Goal: Obtain resource: Download file/media

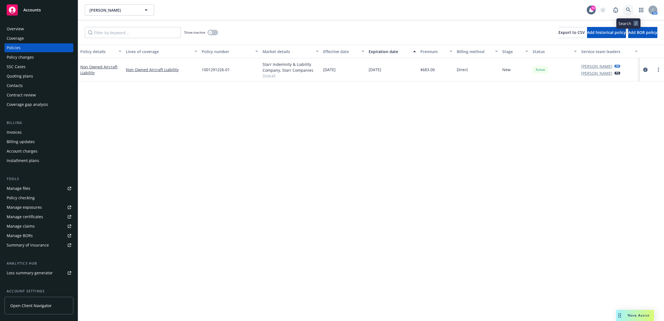
click at [630, 11] on icon at bounding box center [628, 10] width 5 height 5
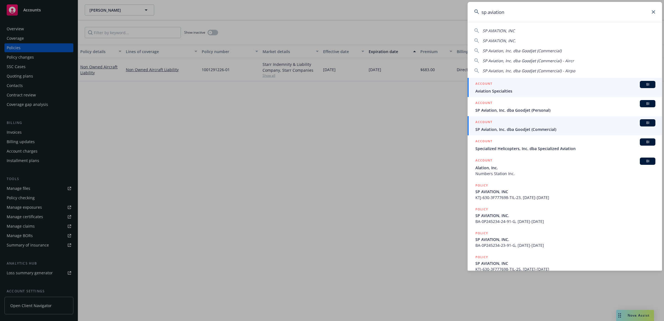
type input "sp aviation"
click at [520, 126] on span "SP Aviation, Inc. dba Goodjet (Commercial)" at bounding box center [565, 129] width 180 height 6
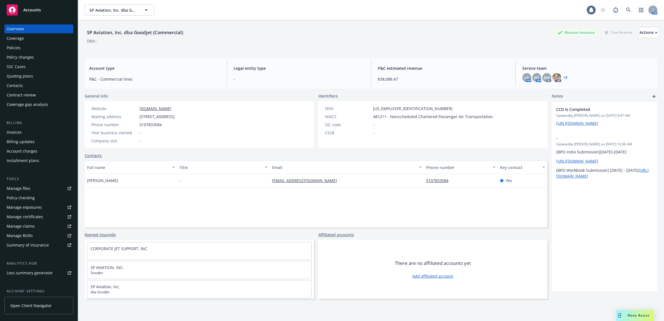
click at [28, 48] on div "Policies" at bounding box center [39, 47] width 64 height 9
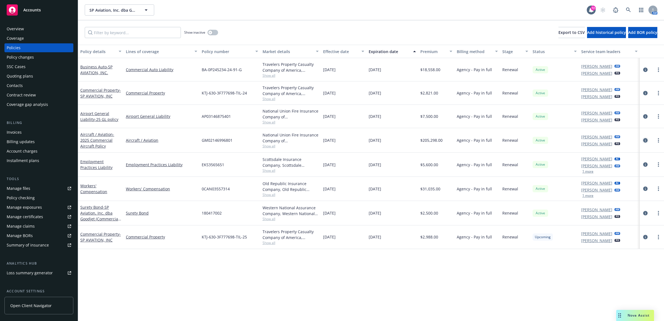
click at [644, 138] on icon "circleInformation" at bounding box center [645, 140] width 4 height 4
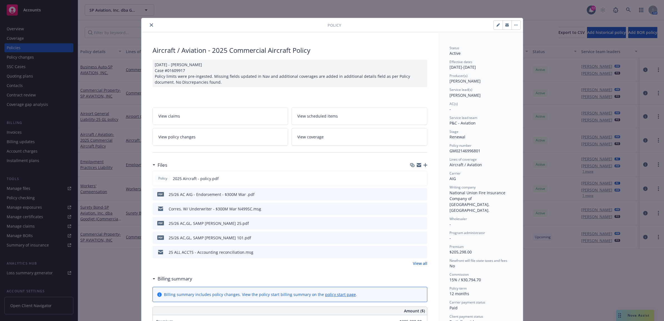
click at [151, 24] on button "close" at bounding box center [151, 25] width 7 height 7
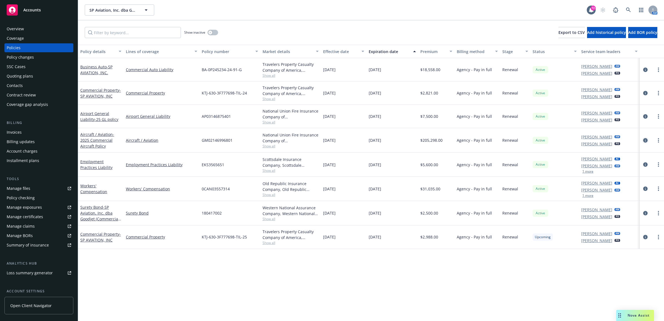
click at [646, 139] on icon "circleInformation" at bounding box center [645, 140] width 4 height 4
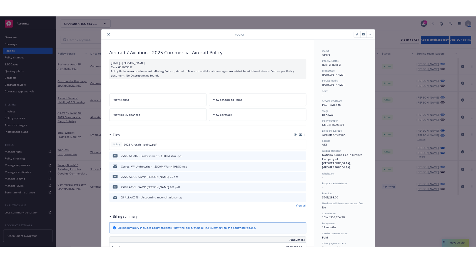
scroll to position [17, 0]
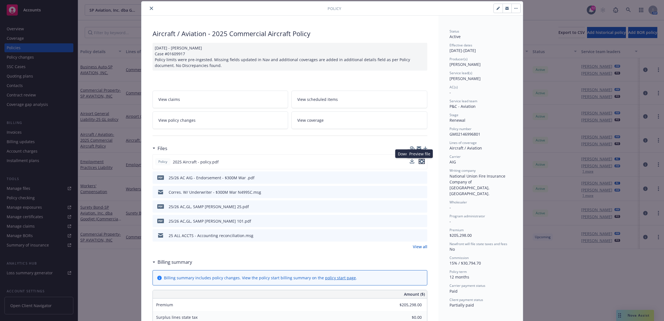
click at [420, 161] on icon "preview file" at bounding box center [421, 162] width 5 height 4
click at [410, 160] on icon "download file" at bounding box center [412, 161] width 4 height 4
click at [439, 11] on div at bounding box center [431, 8] width 180 height 9
click at [150, 9] on icon "close" at bounding box center [151, 8] width 3 height 3
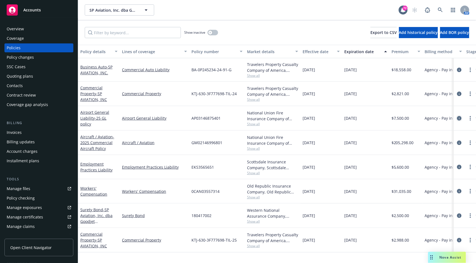
click at [457, 117] on icon "circleInformation" at bounding box center [459, 118] width 4 height 4
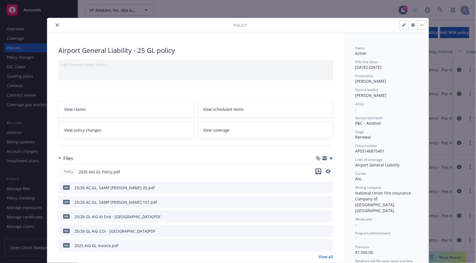
click at [316, 170] on icon "download file" at bounding box center [318, 171] width 4 height 4
click at [56, 24] on icon "close" at bounding box center [57, 24] width 3 height 3
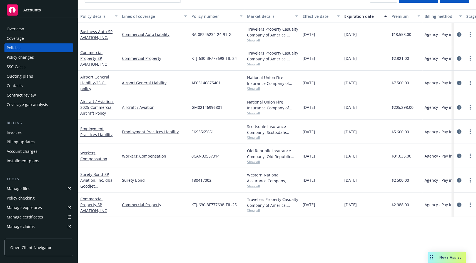
scroll to position [58, 0]
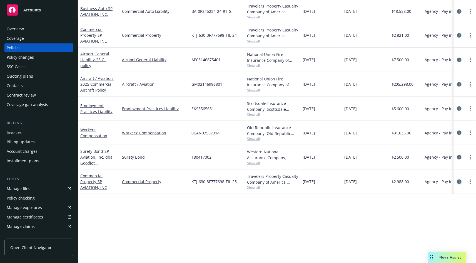
click at [457, 182] on icon "circleInformation" at bounding box center [459, 181] width 4 height 4
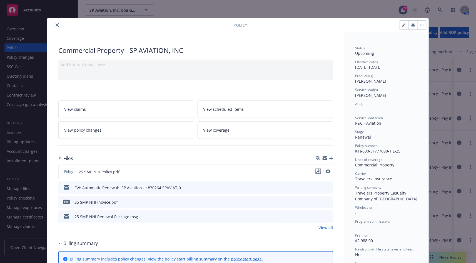
click at [316, 171] on icon "download file" at bounding box center [318, 171] width 4 height 4
click at [56, 24] on icon "close" at bounding box center [57, 24] width 3 height 3
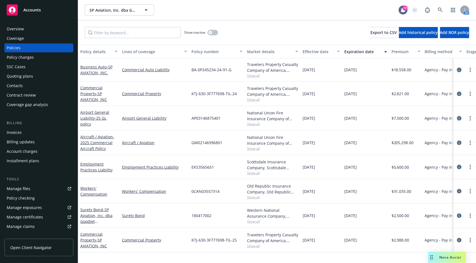
click at [457, 69] on icon "circleInformation" at bounding box center [459, 70] width 4 height 4
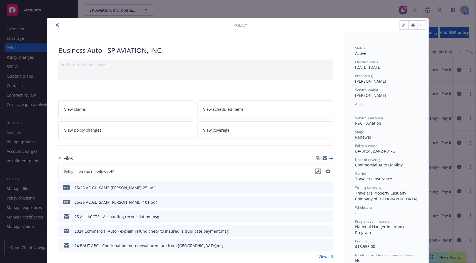
click at [316, 172] on icon "download file" at bounding box center [318, 171] width 4 height 4
click at [56, 24] on icon "close" at bounding box center [57, 24] width 3 height 3
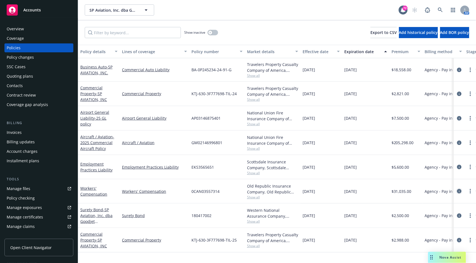
click at [457, 192] on icon "circleInformation" at bounding box center [459, 191] width 4 height 4
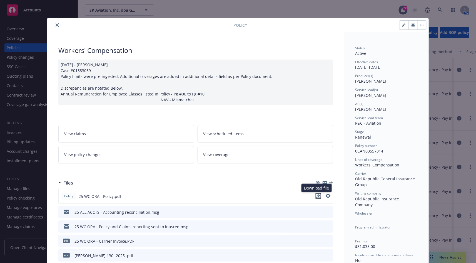
click at [316, 198] on icon "download file" at bounding box center [318, 196] width 4 height 1
drag, startPoint x: 56, startPoint y: 24, endPoint x: 80, endPoint y: 41, distance: 29.5
click at [56, 24] on icon "close" at bounding box center [57, 24] width 3 height 3
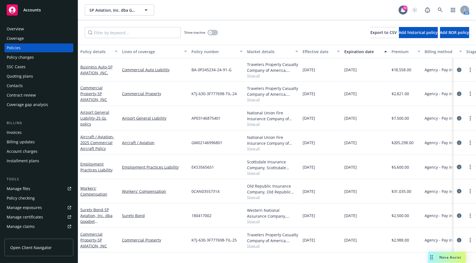
click at [457, 168] on icon "circleInformation" at bounding box center [459, 167] width 4 height 4
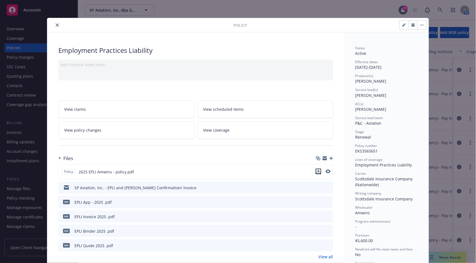
click at [316, 172] on icon "download file" at bounding box center [318, 171] width 4 height 4
drag, startPoint x: 56, startPoint y: 24, endPoint x: 61, endPoint y: 23, distance: 5.3
click at [56, 24] on icon "close" at bounding box center [57, 24] width 3 height 3
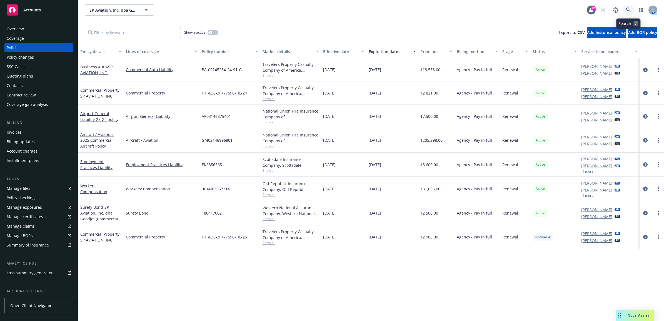
click at [625, 10] on link at bounding box center [628, 9] width 11 height 11
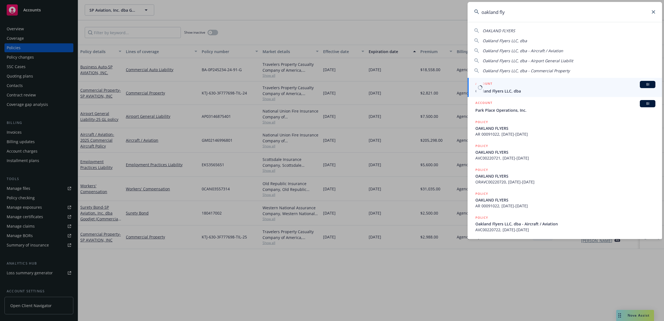
type input "oakland fly"
drag, startPoint x: 492, startPoint y: 92, endPoint x: 495, endPoint y: 91, distance: 3.2
click at [492, 92] on span "Oakland Flyers LLC, dba" at bounding box center [565, 91] width 180 height 6
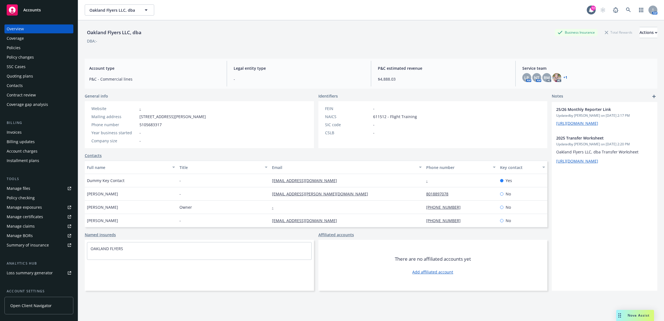
click at [31, 50] on div "Policies" at bounding box center [39, 47] width 64 height 9
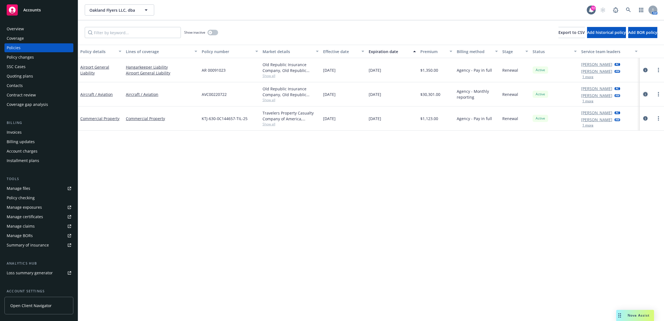
click at [644, 95] on icon "circleInformation" at bounding box center [645, 94] width 4 height 4
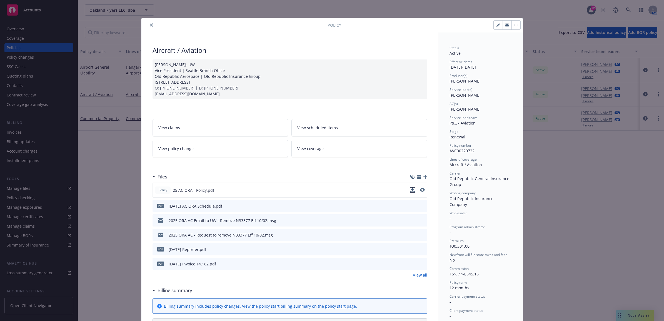
click at [410, 189] on icon "download file" at bounding box center [412, 190] width 4 height 4
drag, startPoint x: 149, startPoint y: 26, endPoint x: 156, endPoint y: 25, distance: 7.0
click at [150, 26] on icon "close" at bounding box center [151, 24] width 3 height 3
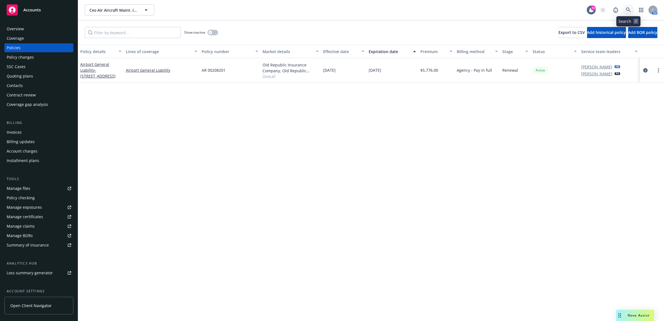
click at [624, 12] on link at bounding box center [628, 9] width 11 height 11
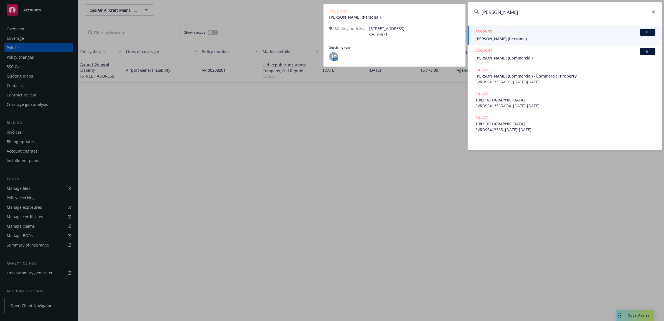
type input "george mcder"
drag, startPoint x: 506, startPoint y: 38, endPoint x: 515, endPoint y: 32, distance: 10.2
click at [507, 38] on span "George R. McDermand (Personal)" at bounding box center [565, 39] width 180 height 6
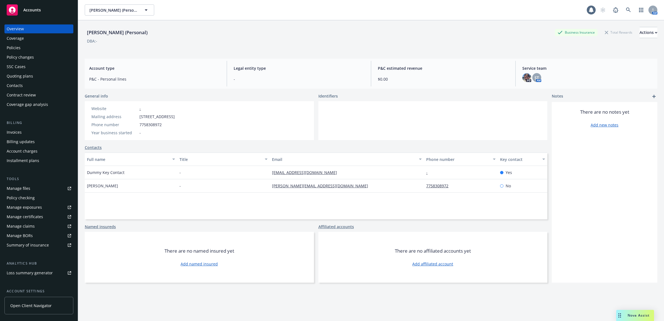
click at [14, 45] on div "Policies" at bounding box center [14, 47] width 14 height 9
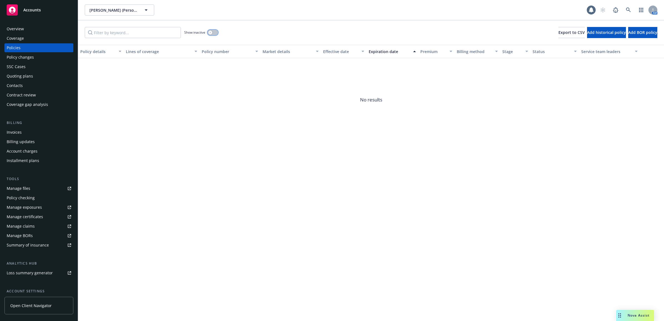
click at [211, 33] on icon "button" at bounding box center [210, 32] width 2 height 2
click at [211, 33] on button "button" at bounding box center [213, 33] width 11 height 6
click at [35, 28] on div "Overview" at bounding box center [39, 28] width 64 height 9
